Goal: Check status: Check status

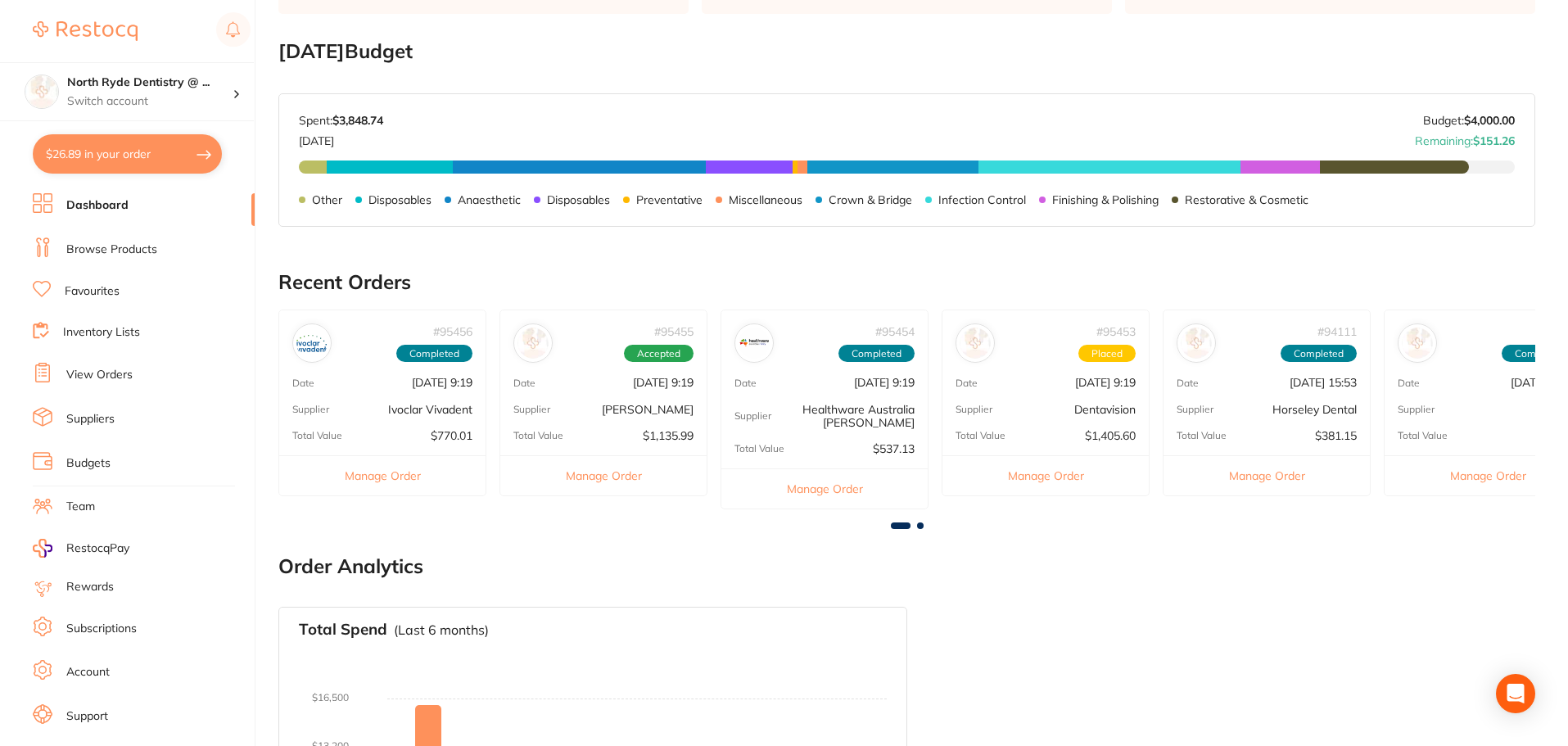
click at [86, 419] on link "Suppliers" at bounding box center [90, 419] width 48 height 17
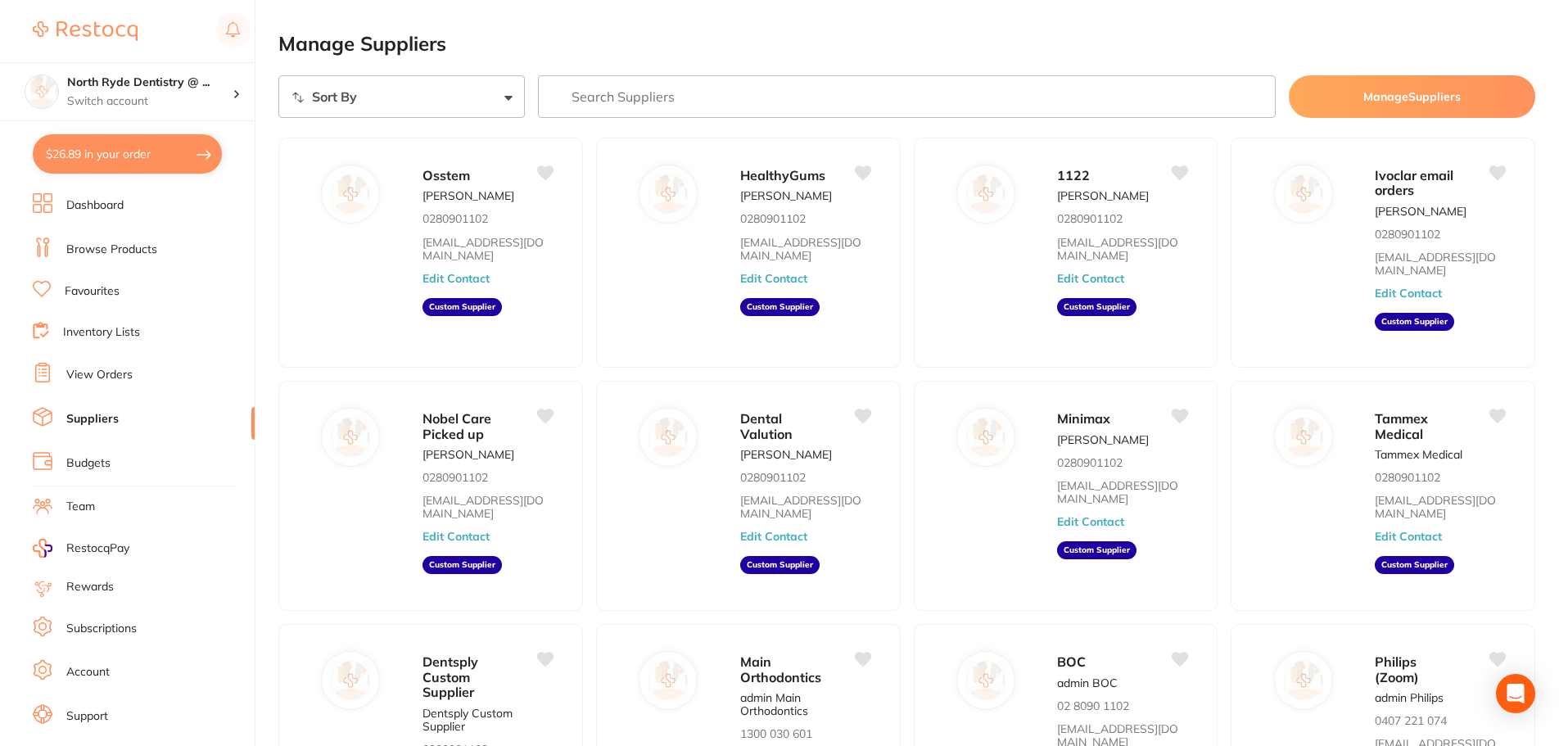
click at [100, 370] on link "View Orders" at bounding box center [99, 375] width 66 height 17
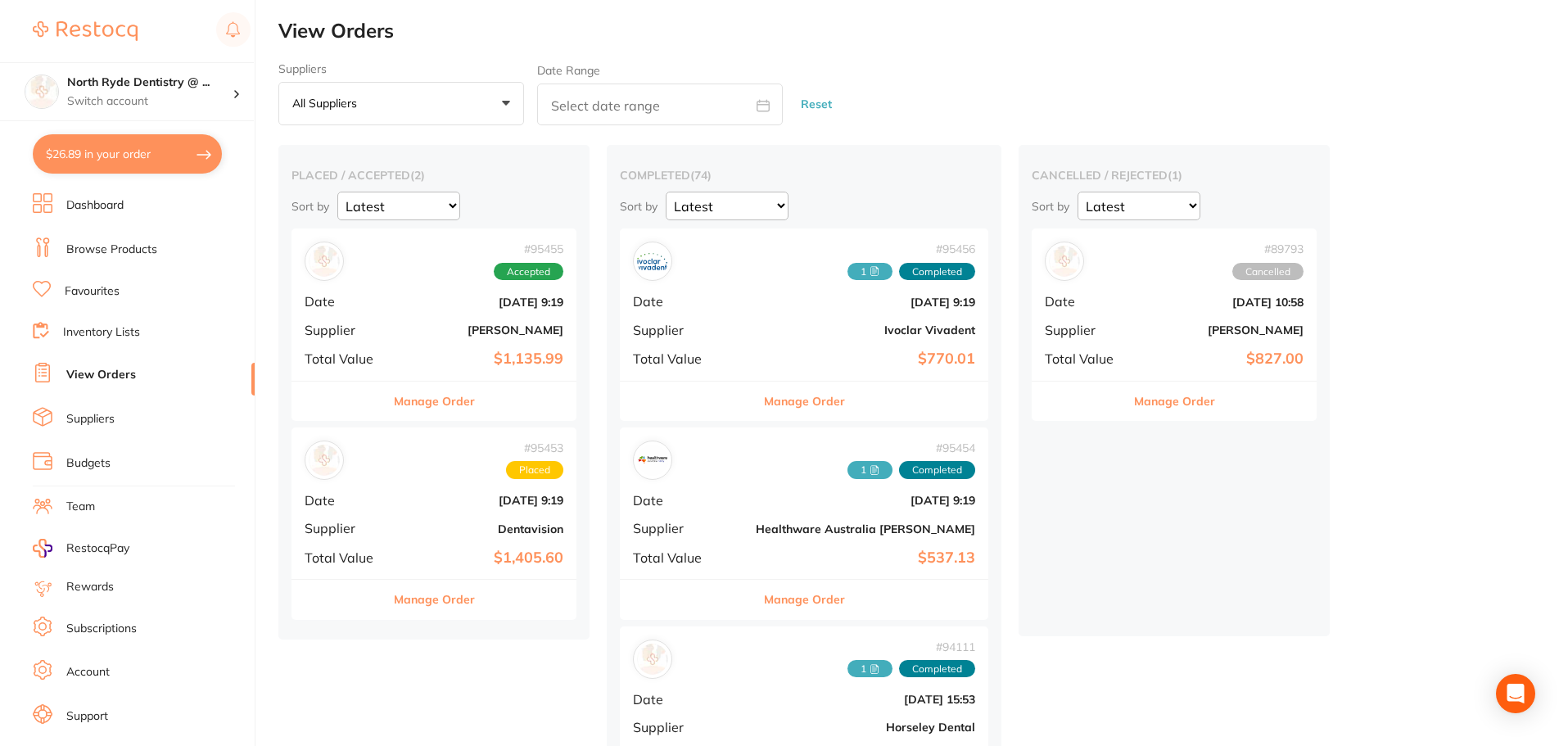
click at [400, 519] on div "# 95453 Placed Date [DATE] 9:19 Supplier Dentavision Total Value $1,405.60" at bounding box center [434, 502] width 285 height 151
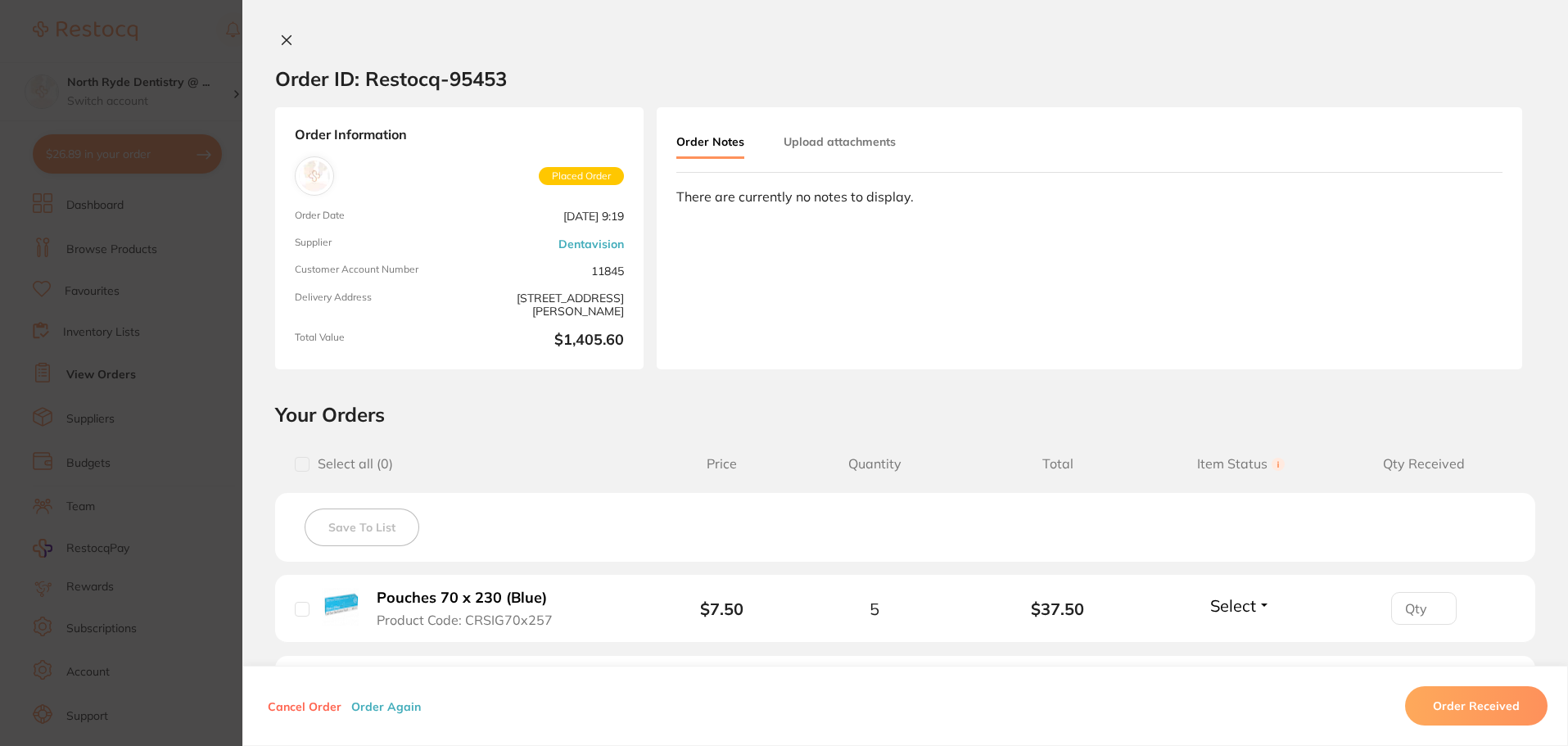
click at [837, 144] on button "Upload attachments" at bounding box center [840, 141] width 112 height 29
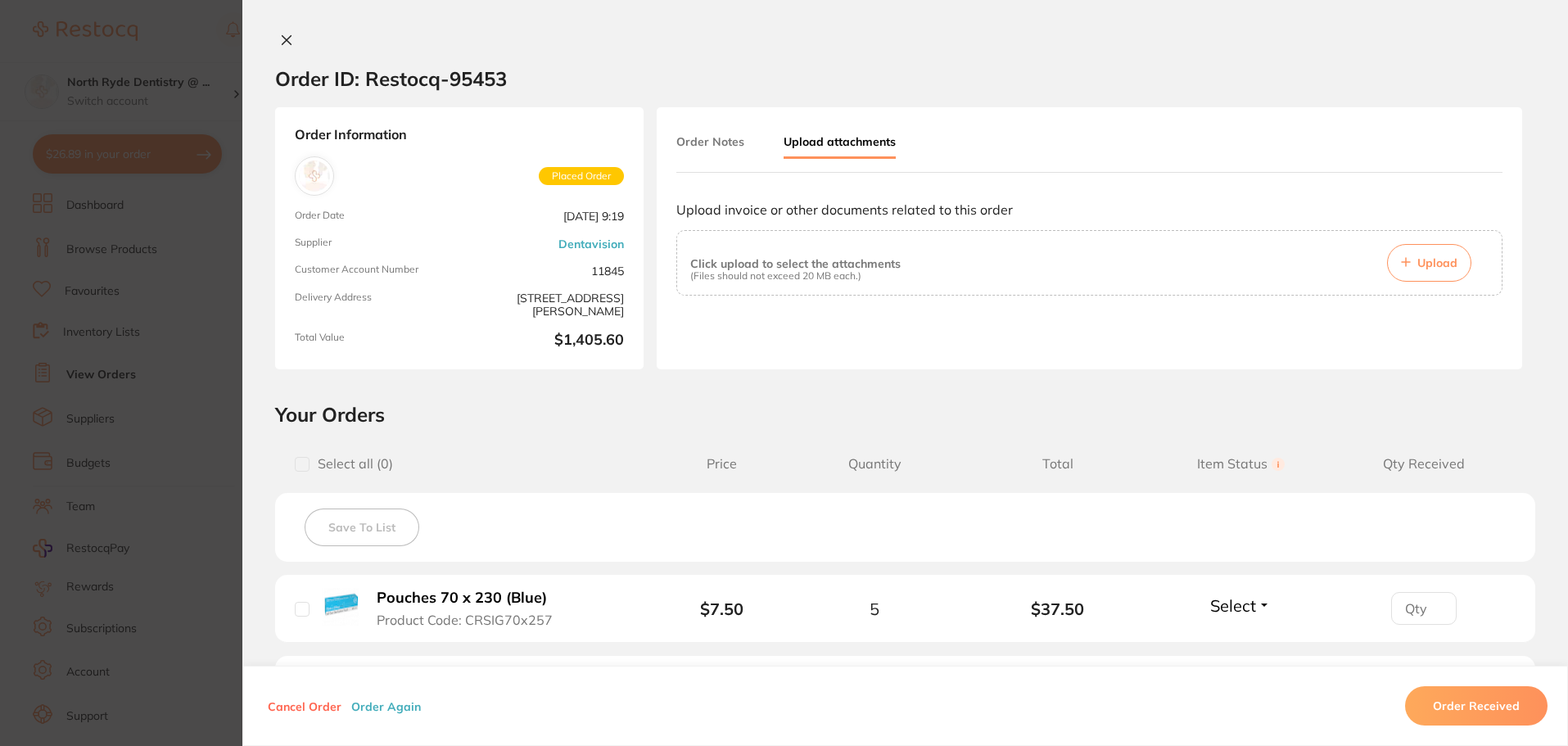
click at [1435, 262] on span "Upload" at bounding box center [1438, 263] width 40 height 15
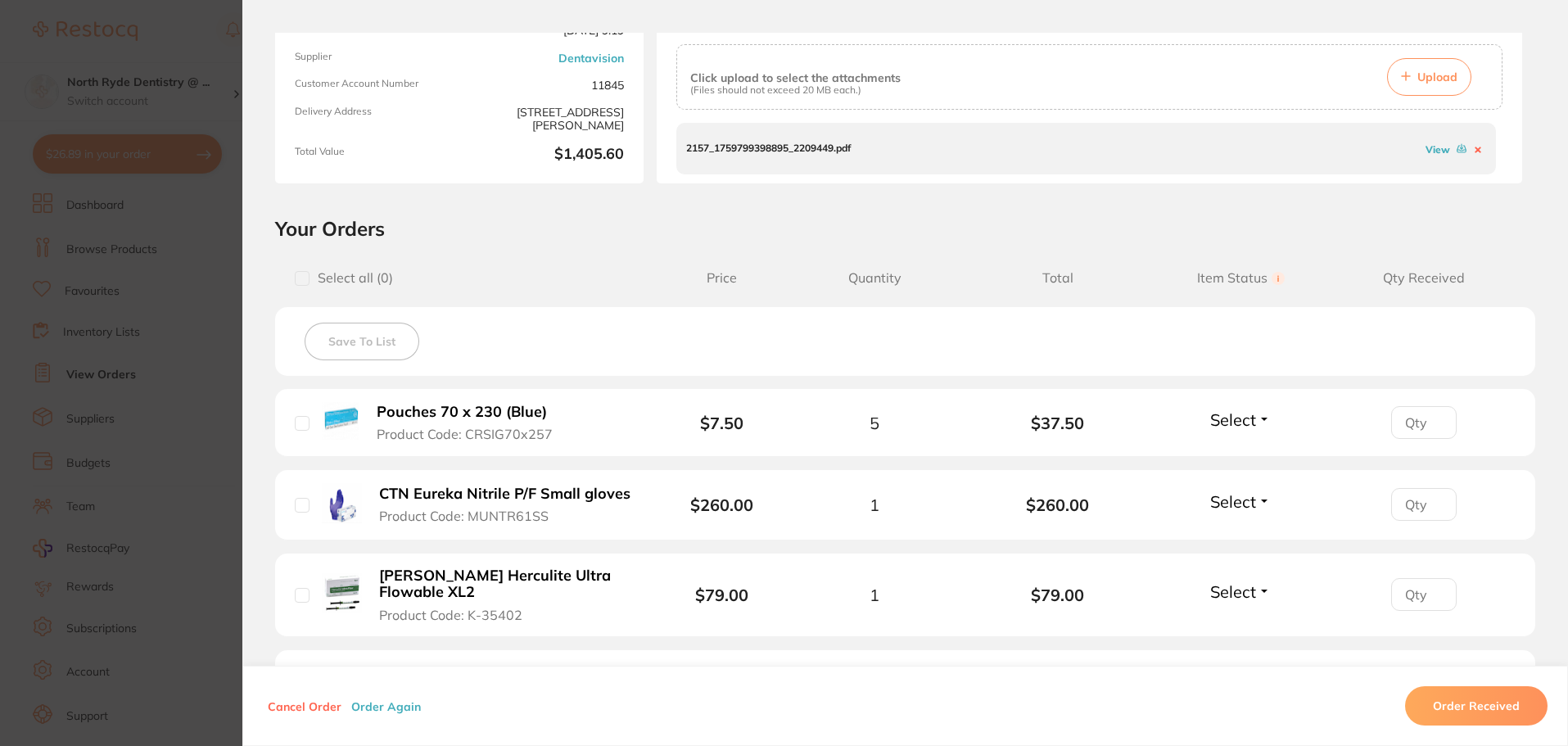
scroll to position [246, 0]
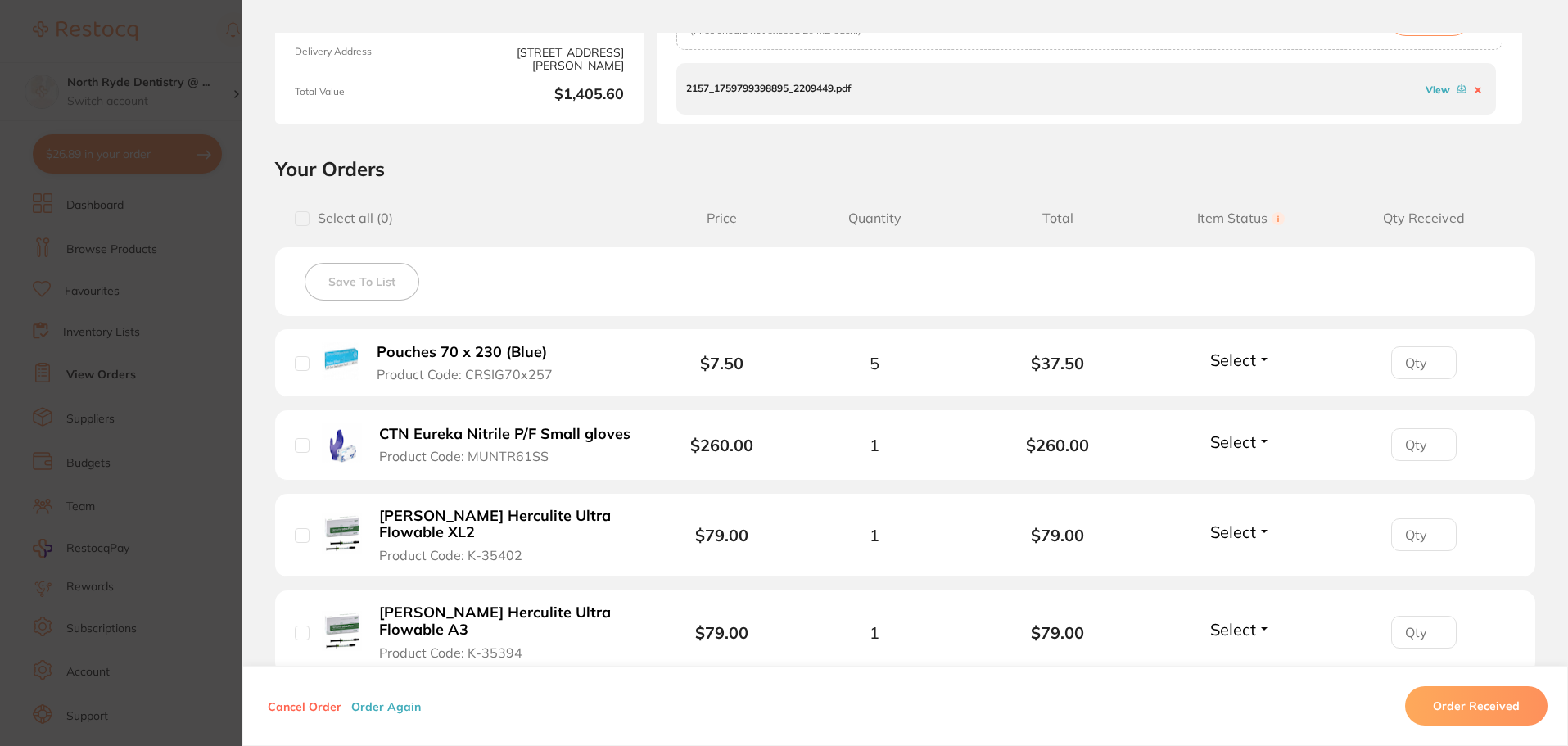
click at [299, 222] on input "checkbox" at bounding box center [303, 219] width 15 height 15
checkbox input "true"
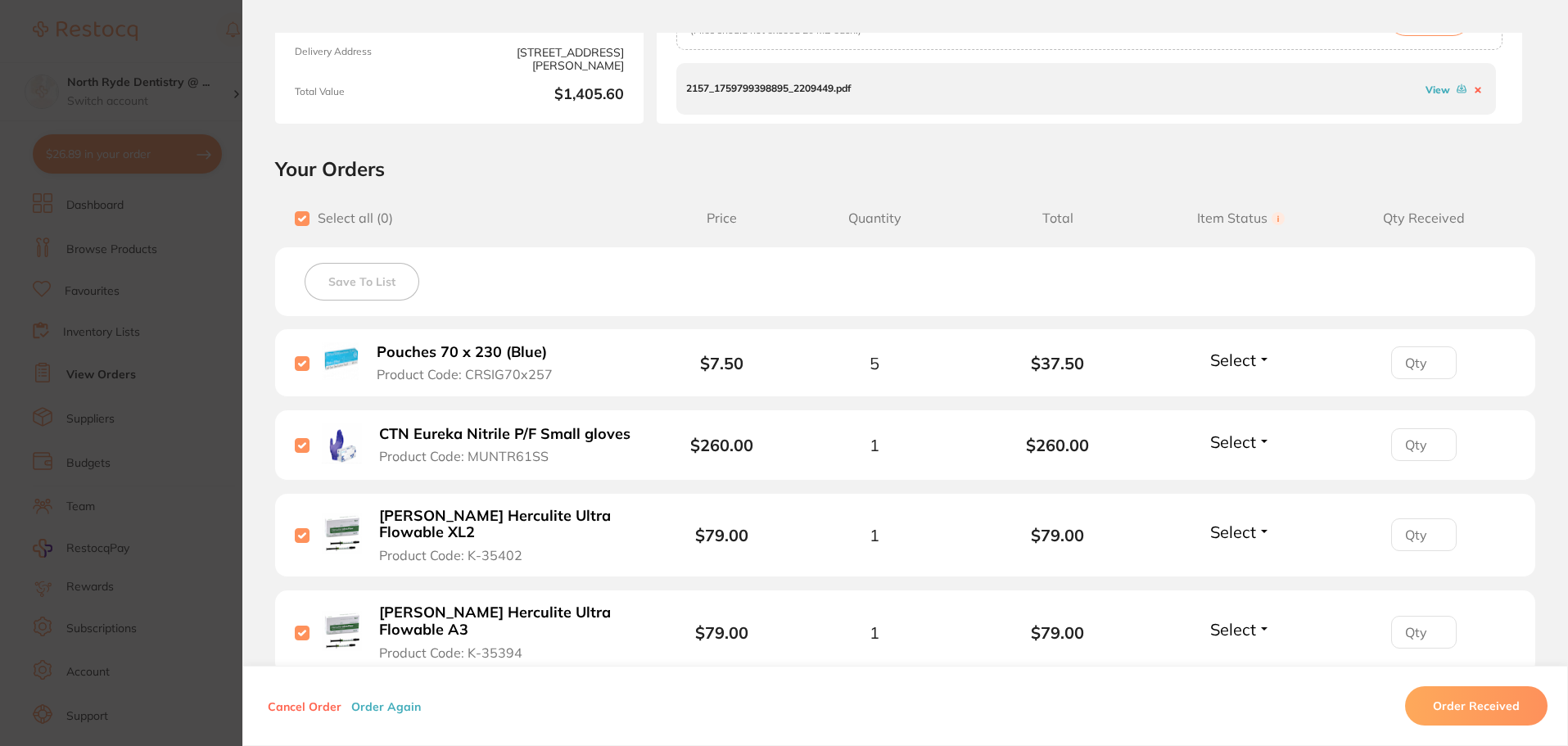
checkbox input "true"
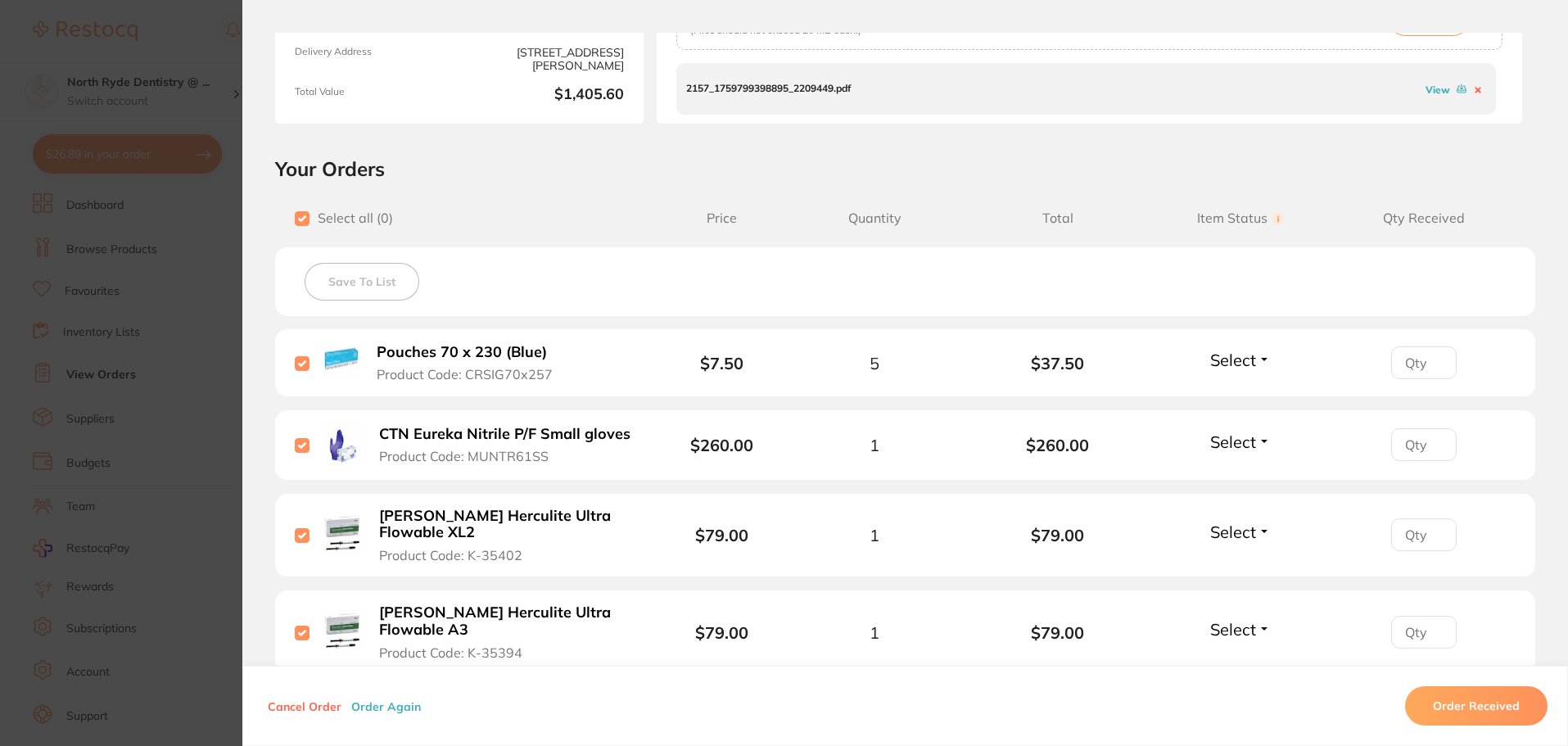
checkbox input "true"
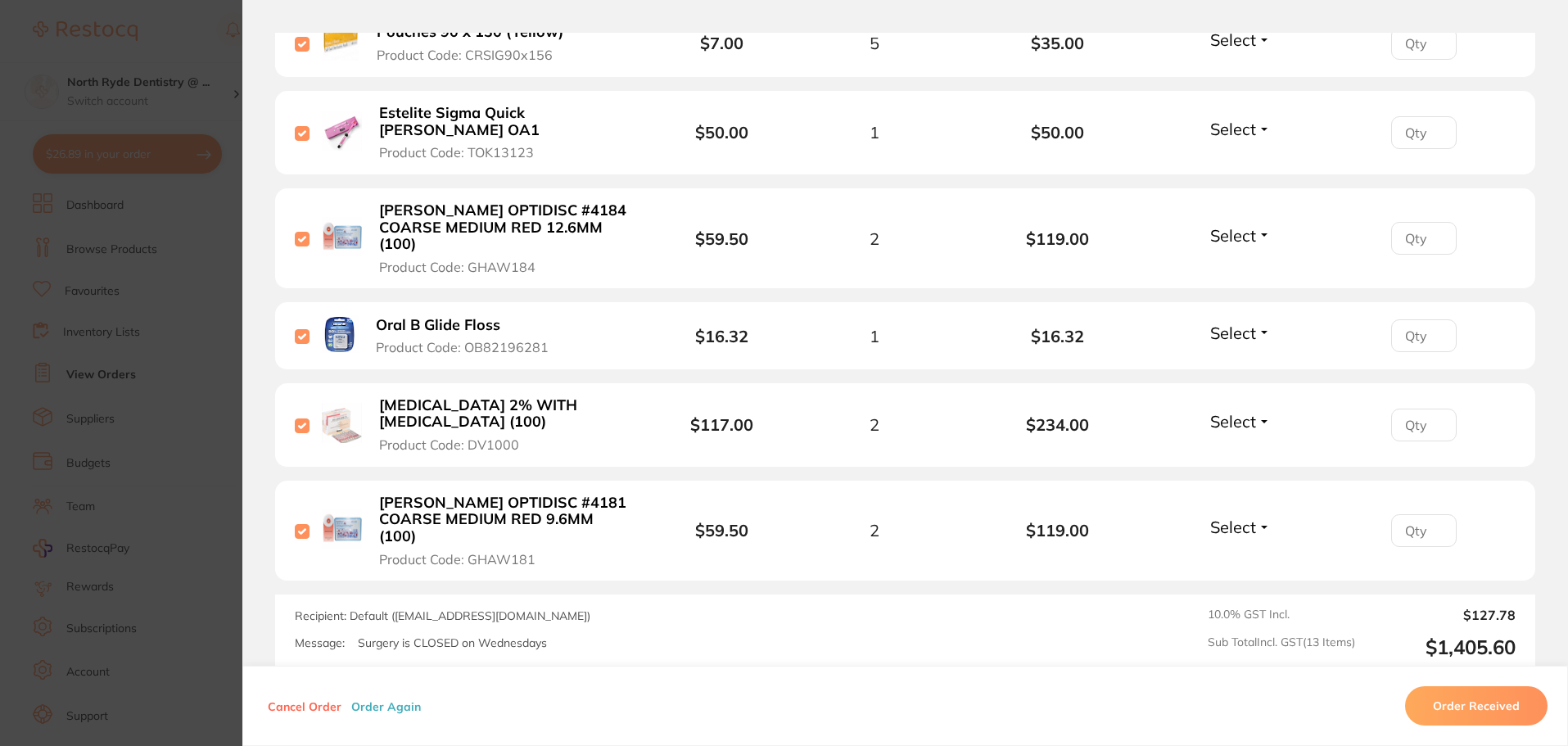
scroll to position [1228, 0]
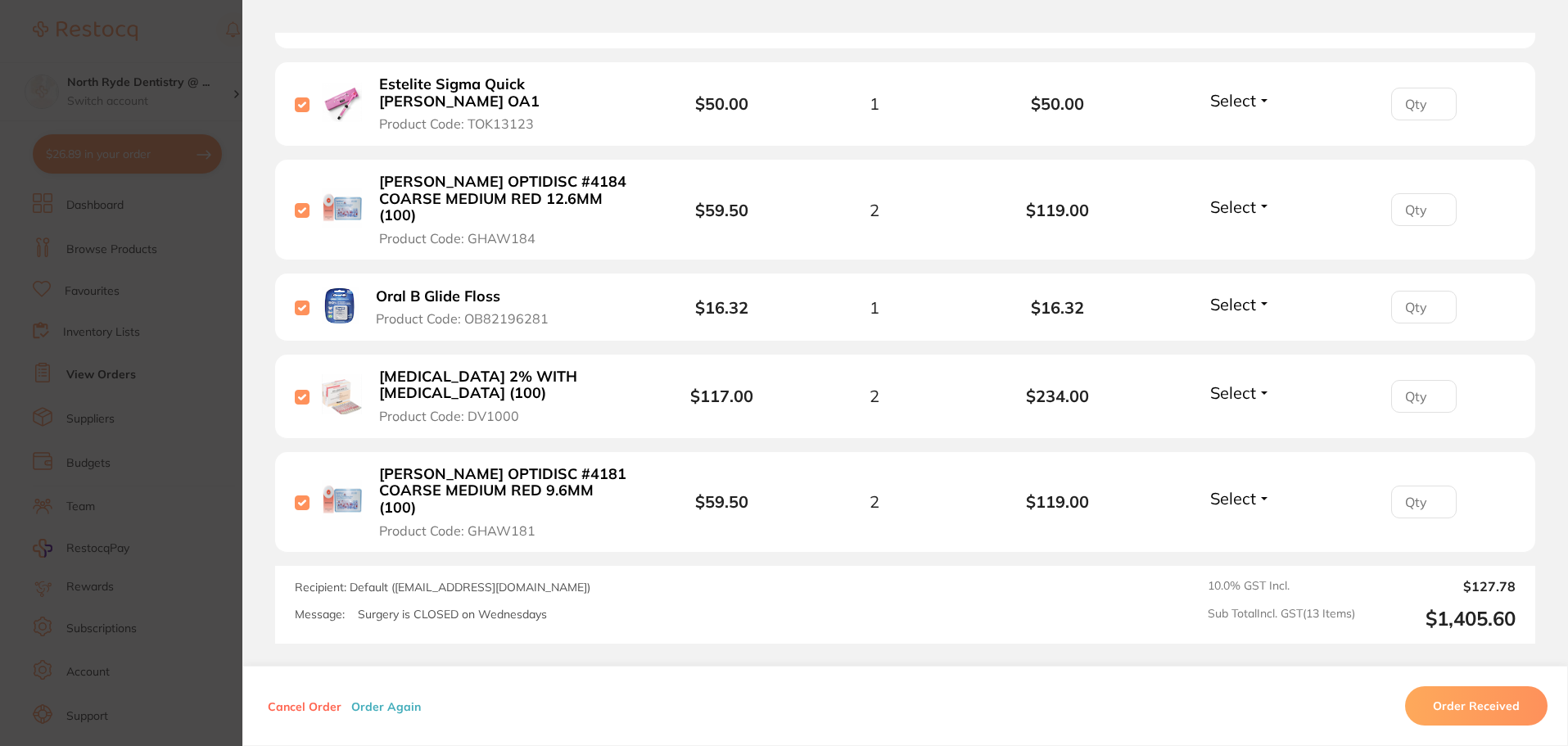
click at [1438, 701] on button "Order Received" at bounding box center [1476, 705] width 142 height 39
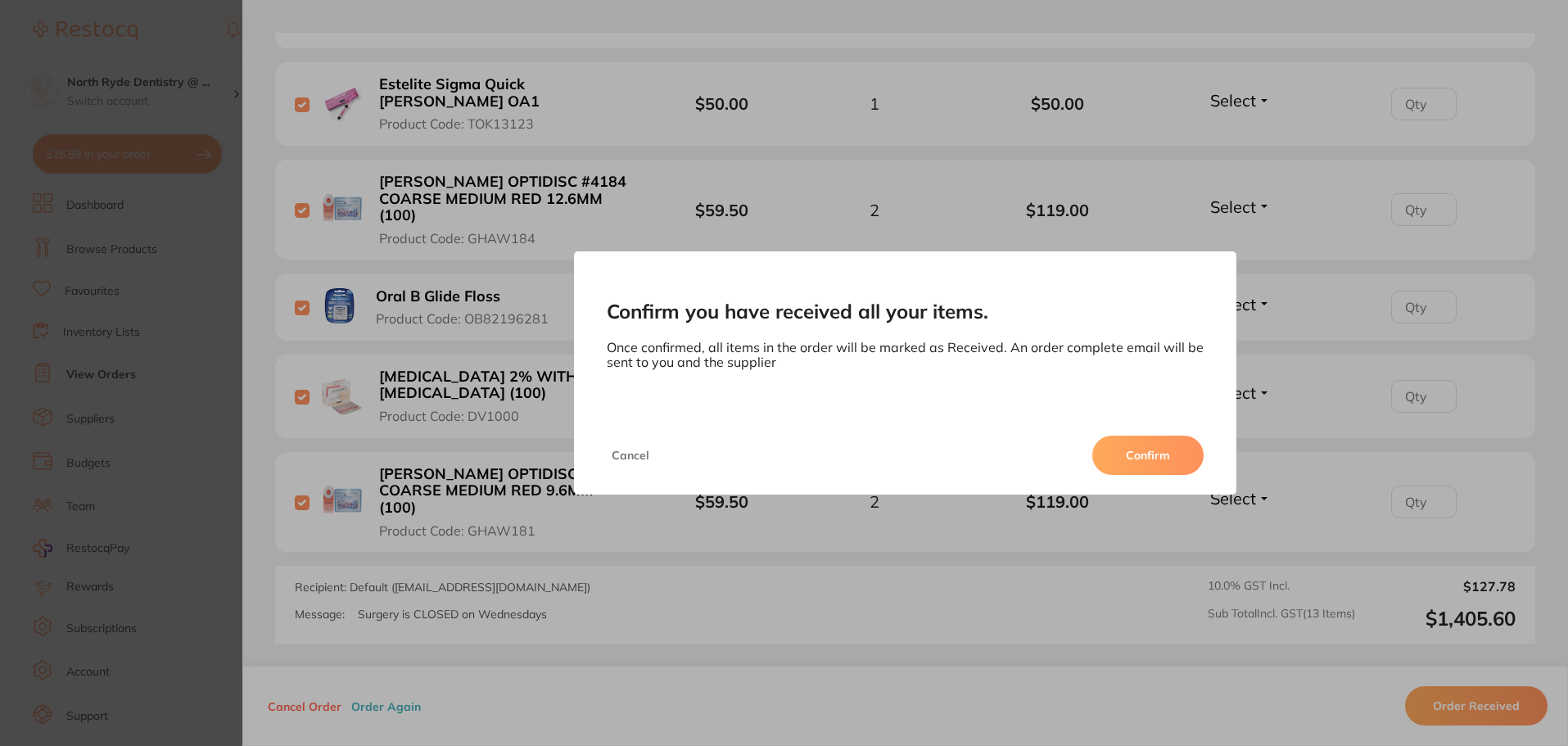
click at [1157, 454] on button "Confirm" at bounding box center [1148, 454] width 111 height 39
